Goal: Navigation & Orientation: Find specific page/section

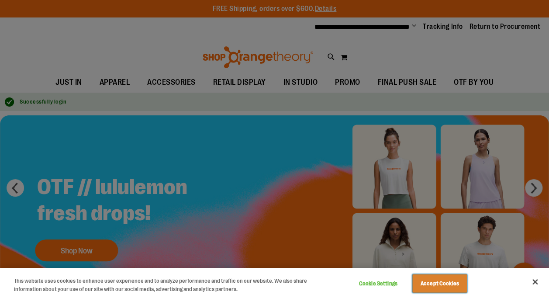
click at [448, 283] on button "Accept Cookies" at bounding box center [439, 283] width 55 height 18
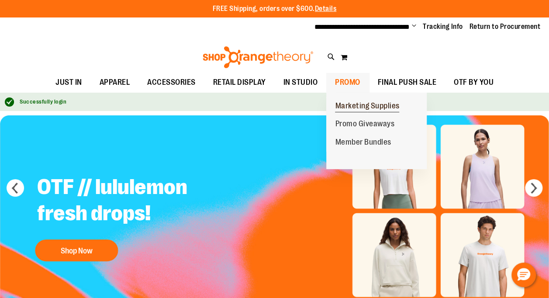
click at [352, 106] on span "Marketing Supplies" at bounding box center [367, 106] width 64 height 11
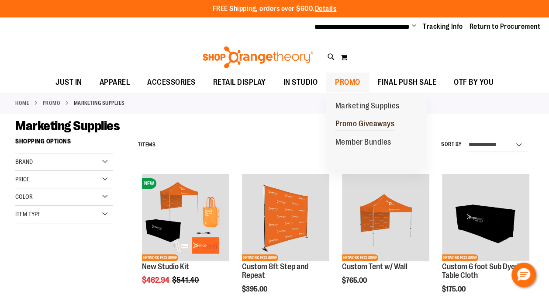
click at [348, 128] on span "Promo Giveaways" at bounding box center [364, 124] width 59 height 11
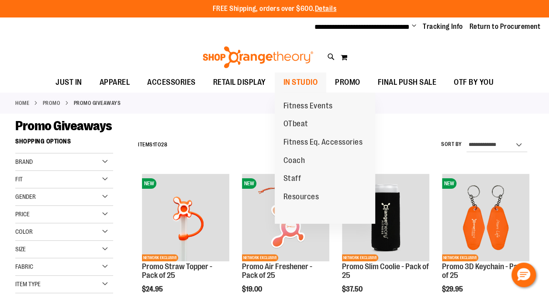
click at [284, 82] on span "IN STUDIO" at bounding box center [300, 82] width 34 height 20
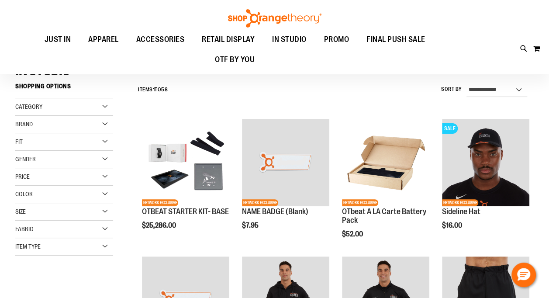
scroll to position [57, 0]
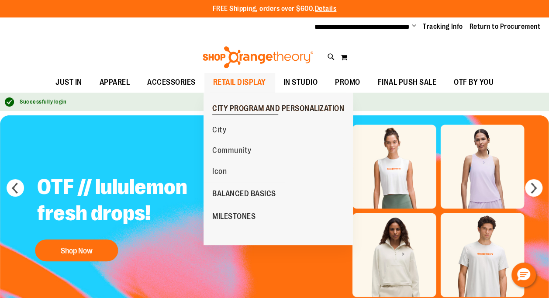
click at [230, 109] on span "CITY PROGRAM AND PERSONALIZATION" at bounding box center [278, 109] width 132 height 11
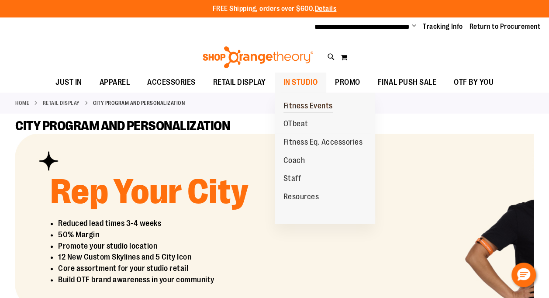
click at [310, 103] on span "Fitness Events" at bounding box center [307, 106] width 49 height 11
